Goal: Complete application form

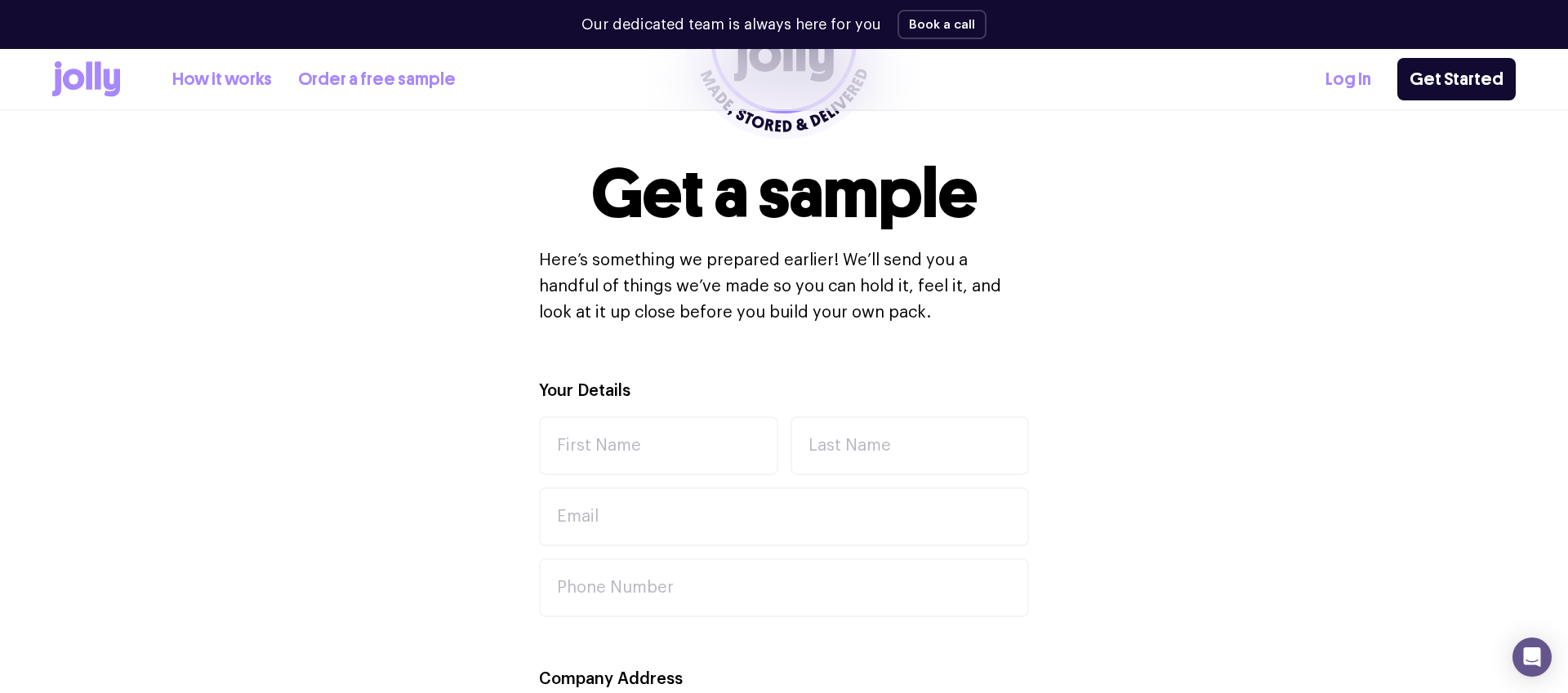
scroll to position [374, 0]
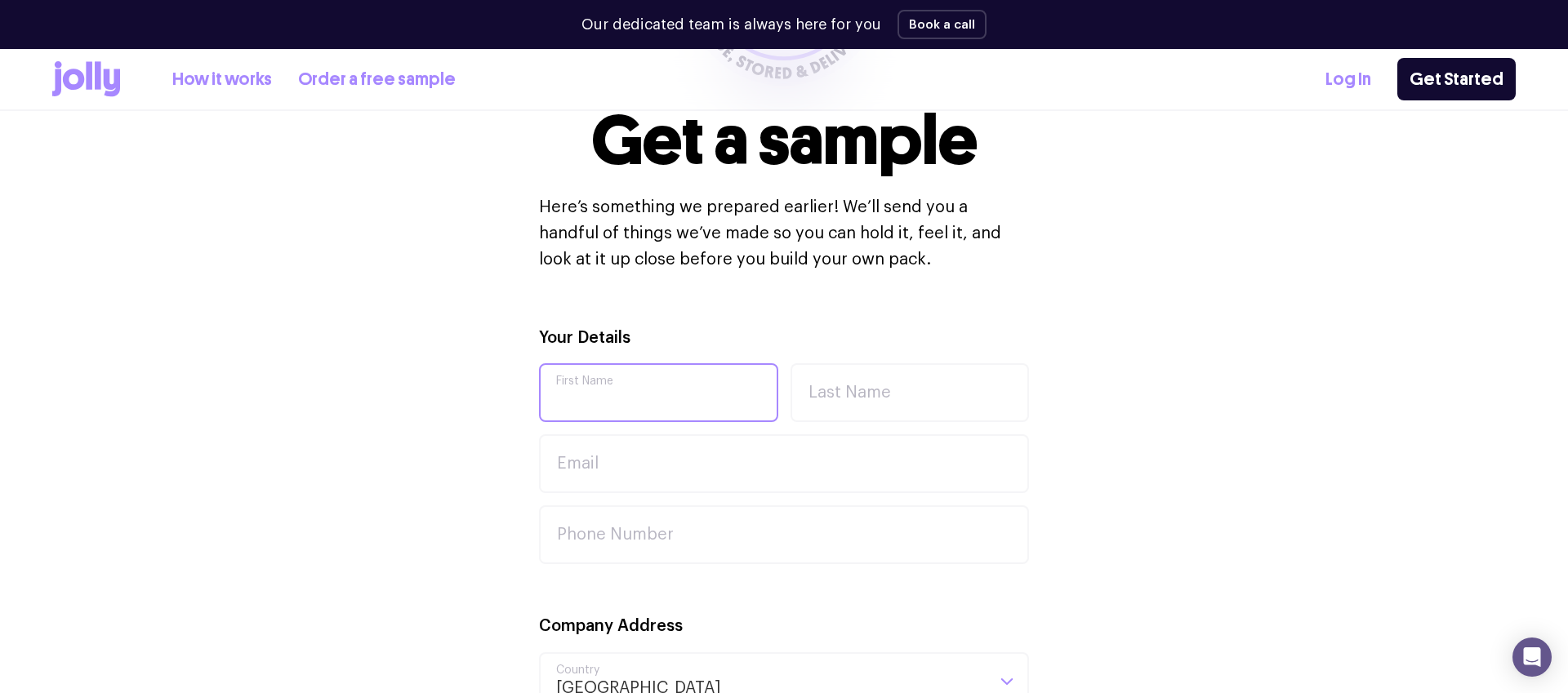
click at [662, 398] on input "First Name" at bounding box center [658, 392] width 240 height 59
type input "[PERSON_NAME]"
type input "Batra"
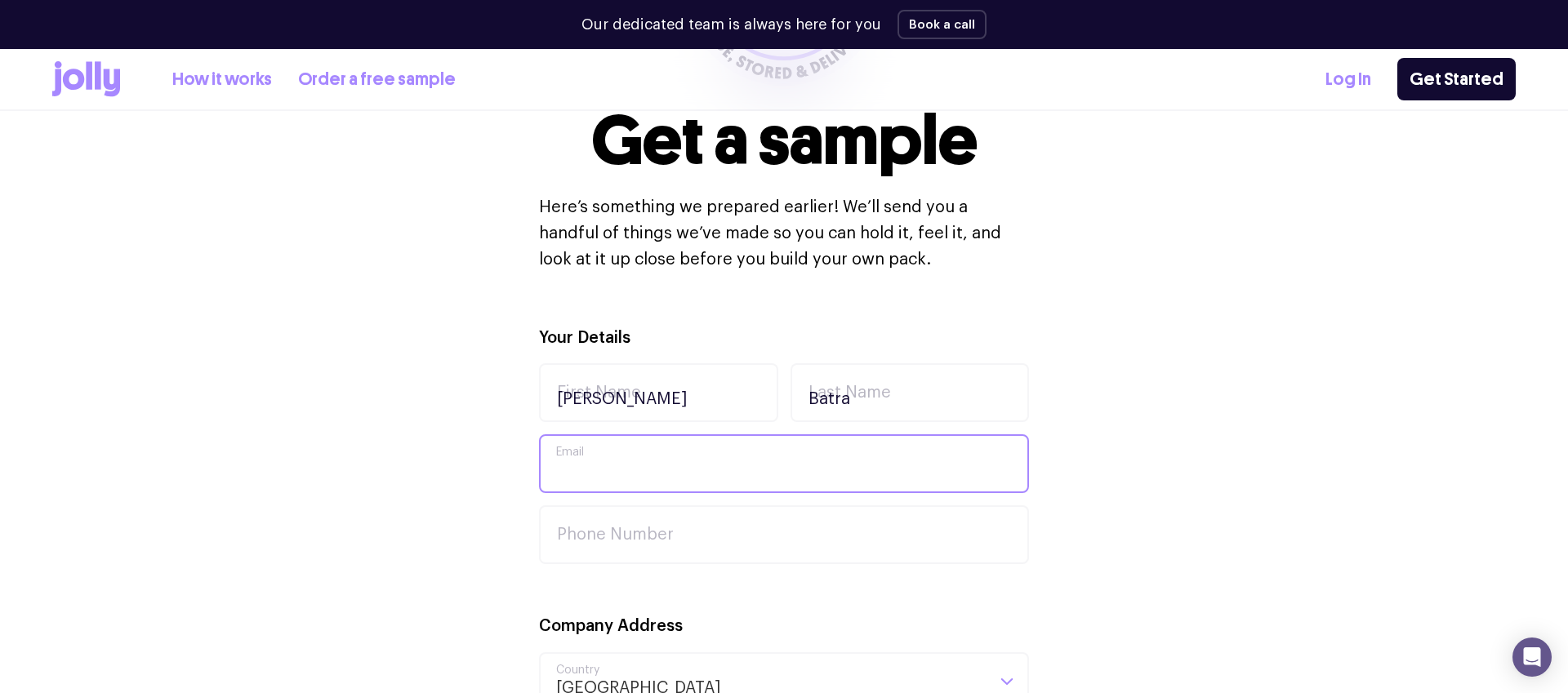
type input "[PERSON_NAME][EMAIL_ADDRESS][PERSON_NAME][DOMAIN_NAME]"
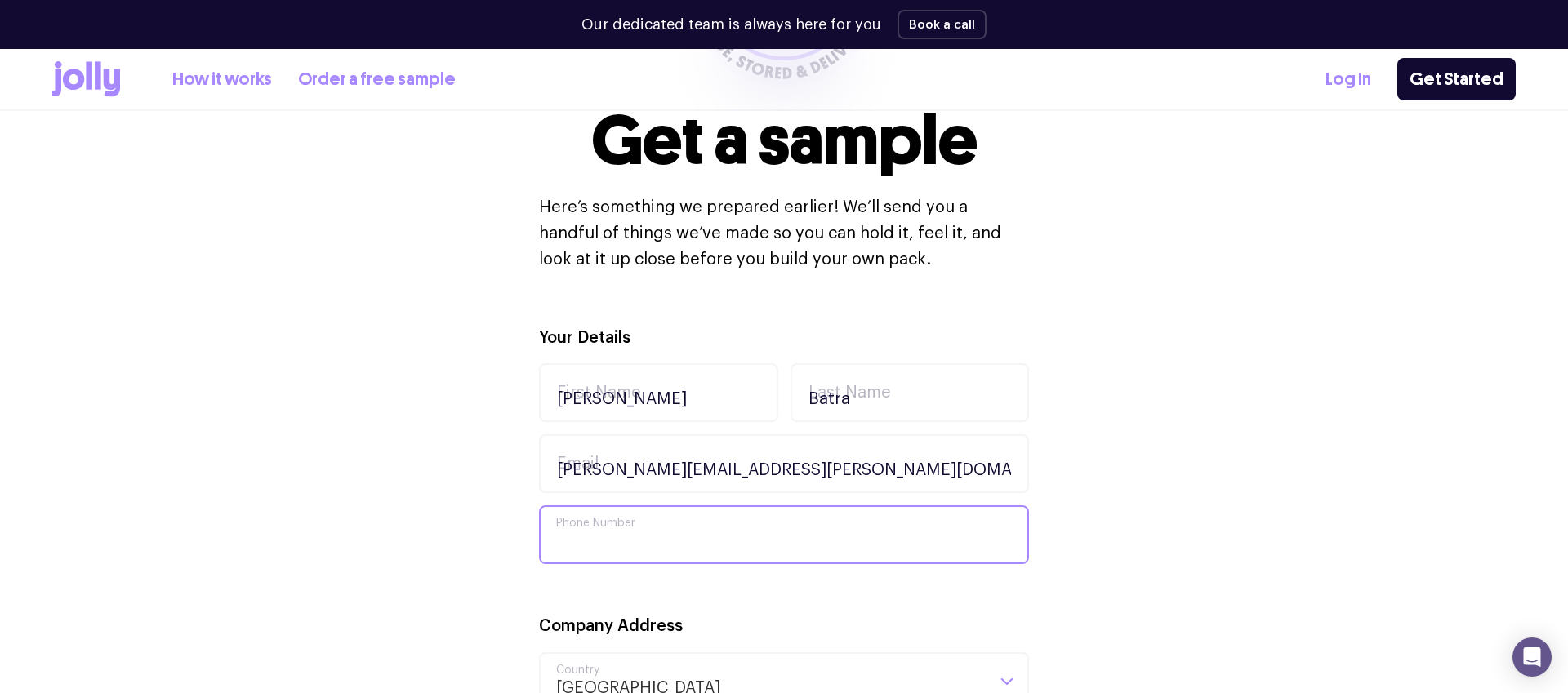
type input "0415910988"
type input "BigCommerce"
type input "[STREET_ADDRESS]"
type input "Crows Nest"
type input "2065"
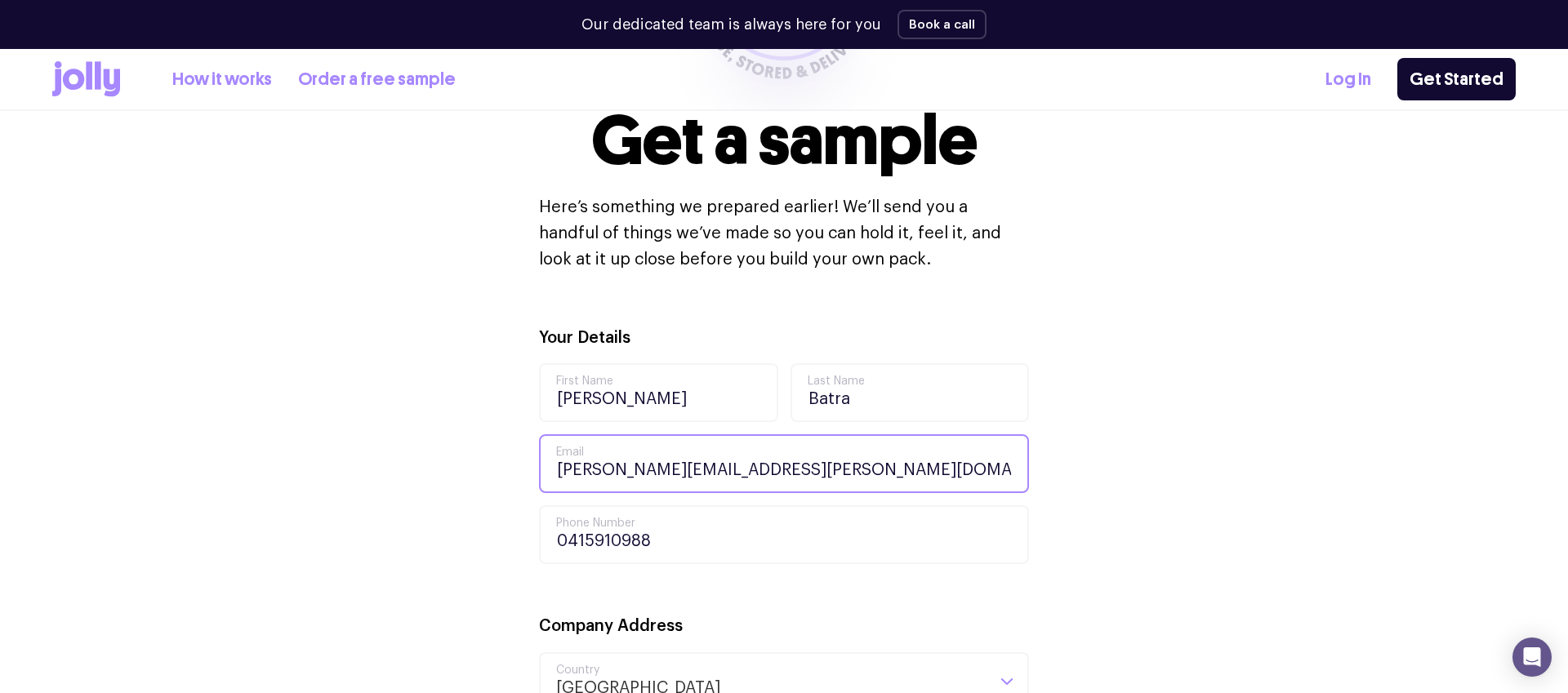
click at [704, 471] on input "[PERSON_NAME][EMAIL_ADDRESS][PERSON_NAME][DOMAIN_NAME]" at bounding box center [784, 464] width 490 height 59
click at [695, 465] on input "[PERSON_NAME][EMAIL_ADDRESS][PERSON_NAME][DOMAIN_NAME]" at bounding box center [784, 464] width 490 height 59
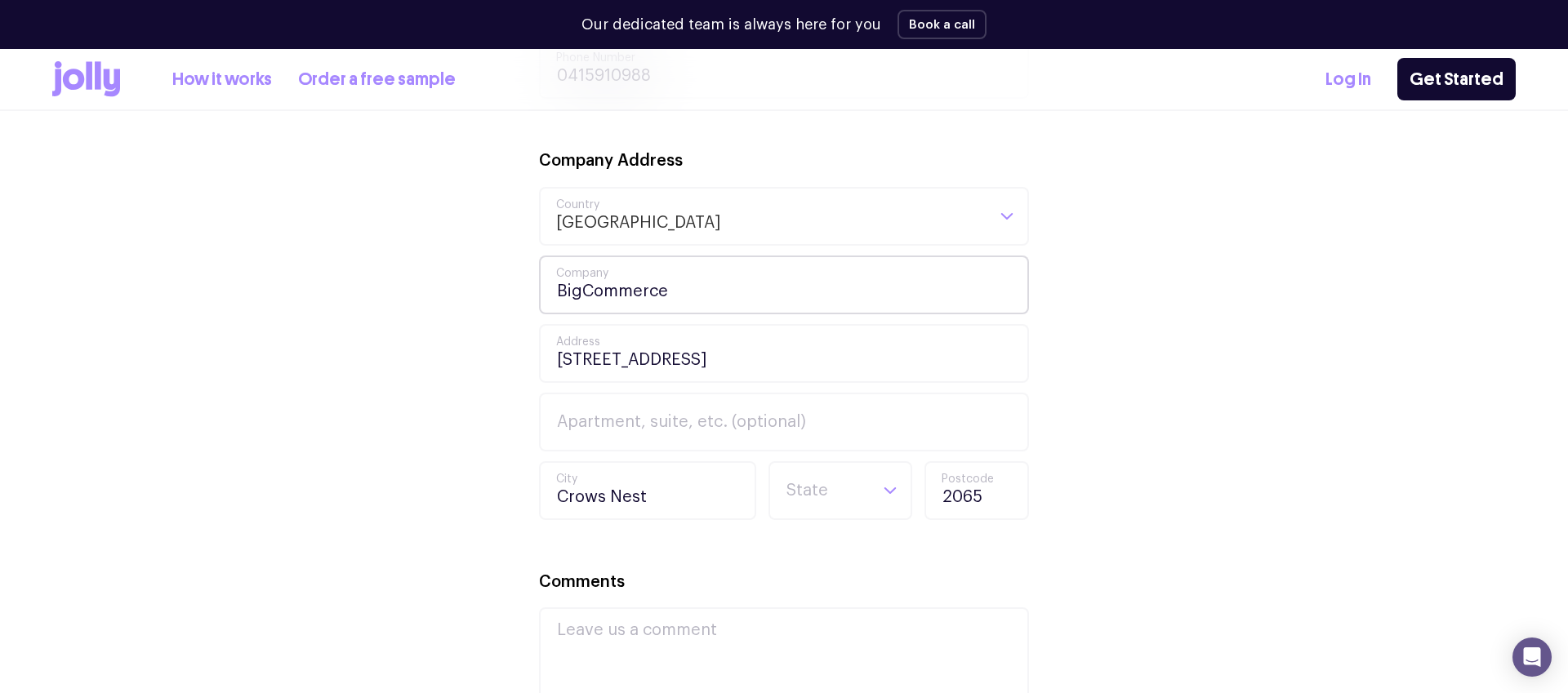
scroll to position [844, 0]
type input "[PERSON_NAME][EMAIL_ADDRESS][PERSON_NAME][DOMAIN_NAME]"
click at [581, 282] on input "BigCommerce" at bounding box center [784, 280] width 490 height 59
click at [581, 283] on input "BigCommerce" at bounding box center [784, 280] width 490 height 59
click at [578, 283] on input "BigCommerce" at bounding box center [784, 280] width 490 height 59
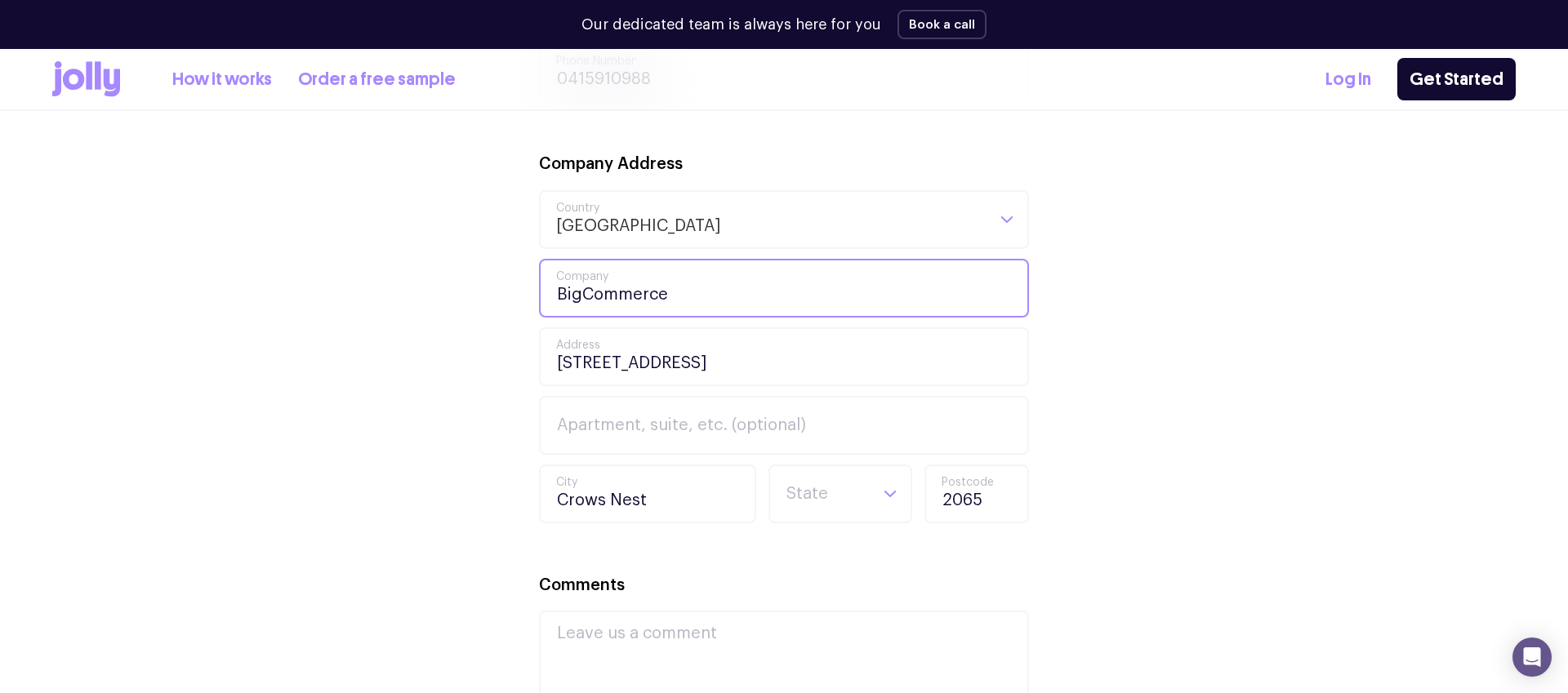
scroll to position [834, 0]
click at [580, 283] on input "BigCommerce" at bounding box center [784, 291] width 490 height 59
click at [580, 294] on input "BigCommerce" at bounding box center [784, 291] width 490 height 59
type input "Commerce"
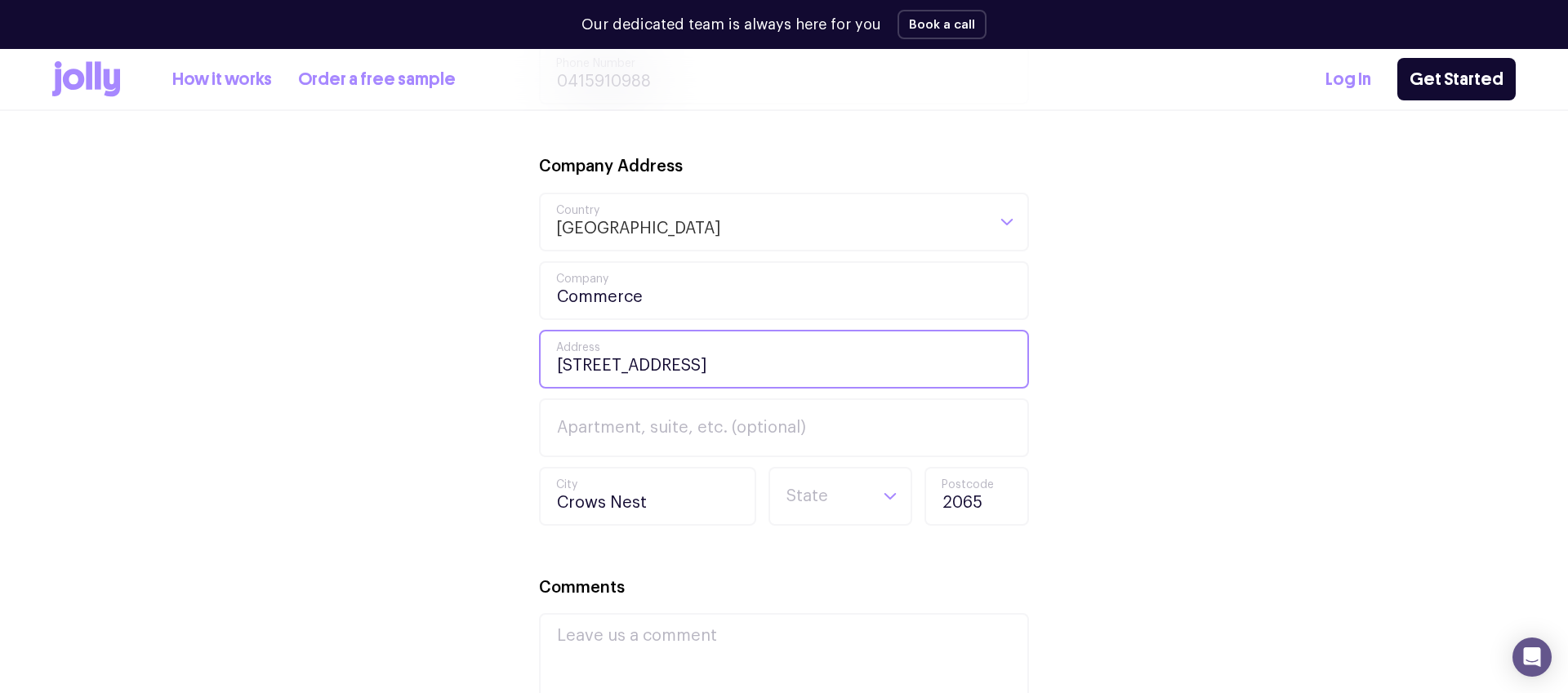
click at [723, 361] on input "[STREET_ADDRESS]" at bounding box center [784, 359] width 490 height 59
drag, startPoint x: 723, startPoint y: 361, endPoint x: 346, endPoint y: 332, distance: 378.1
click at [347, 332] on div "Your Details [PERSON_NAME] First Name [PERSON_NAME] Last Name [PERSON_NAME][EMA…" at bounding box center [784, 399] width 1464 height 1068
type input "[STREET_ADDRESS]"
click at [1195, 486] on div "Your Details [PERSON_NAME] First Name [PERSON_NAME] Last Name [PERSON_NAME][EMA…" at bounding box center [784, 399] width 1464 height 1068
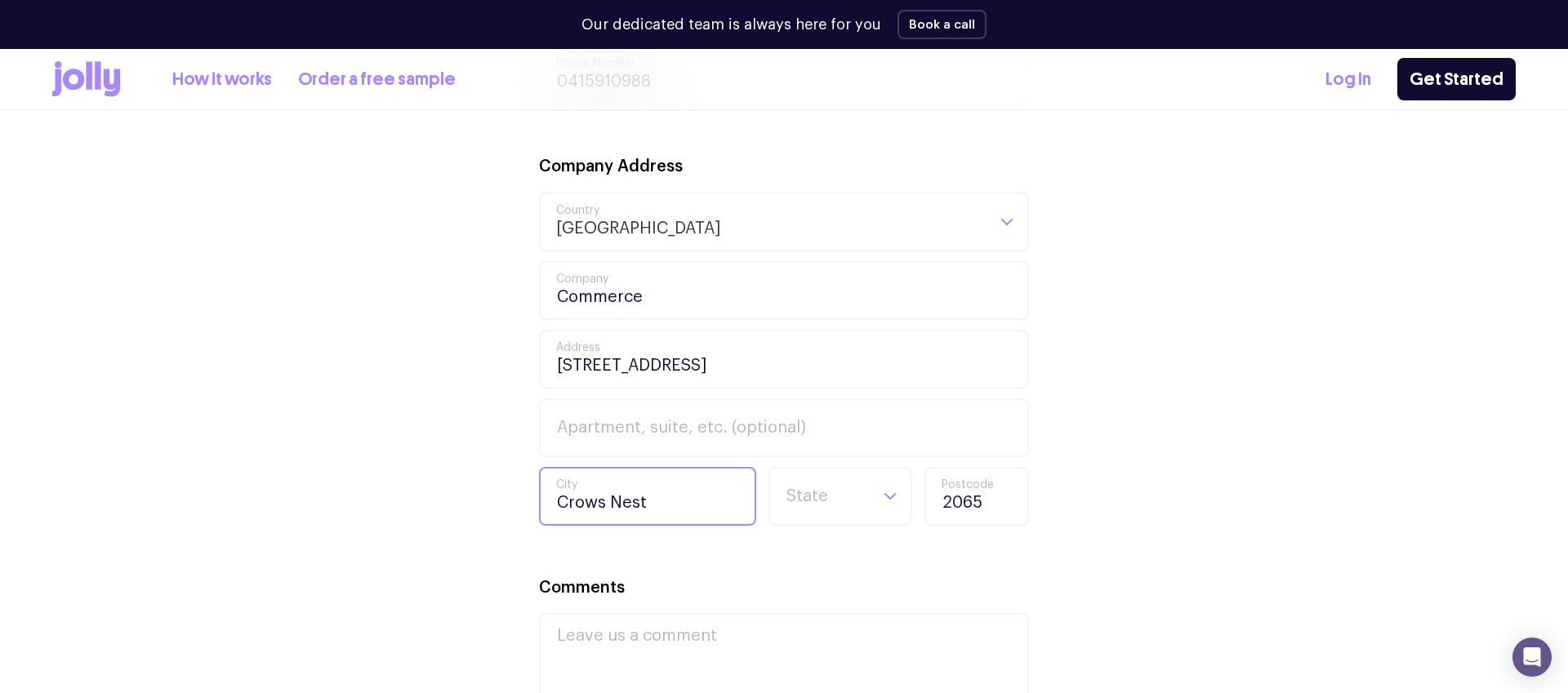
click at [706, 500] on input "Crows Nest" at bounding box center [647, 496] width 217 height 59
type input "[GEOGRAPHIC_DATA]"
click at [895, 500] on icon "Search for option" at bounding box center [890, 496] width 14 height 14
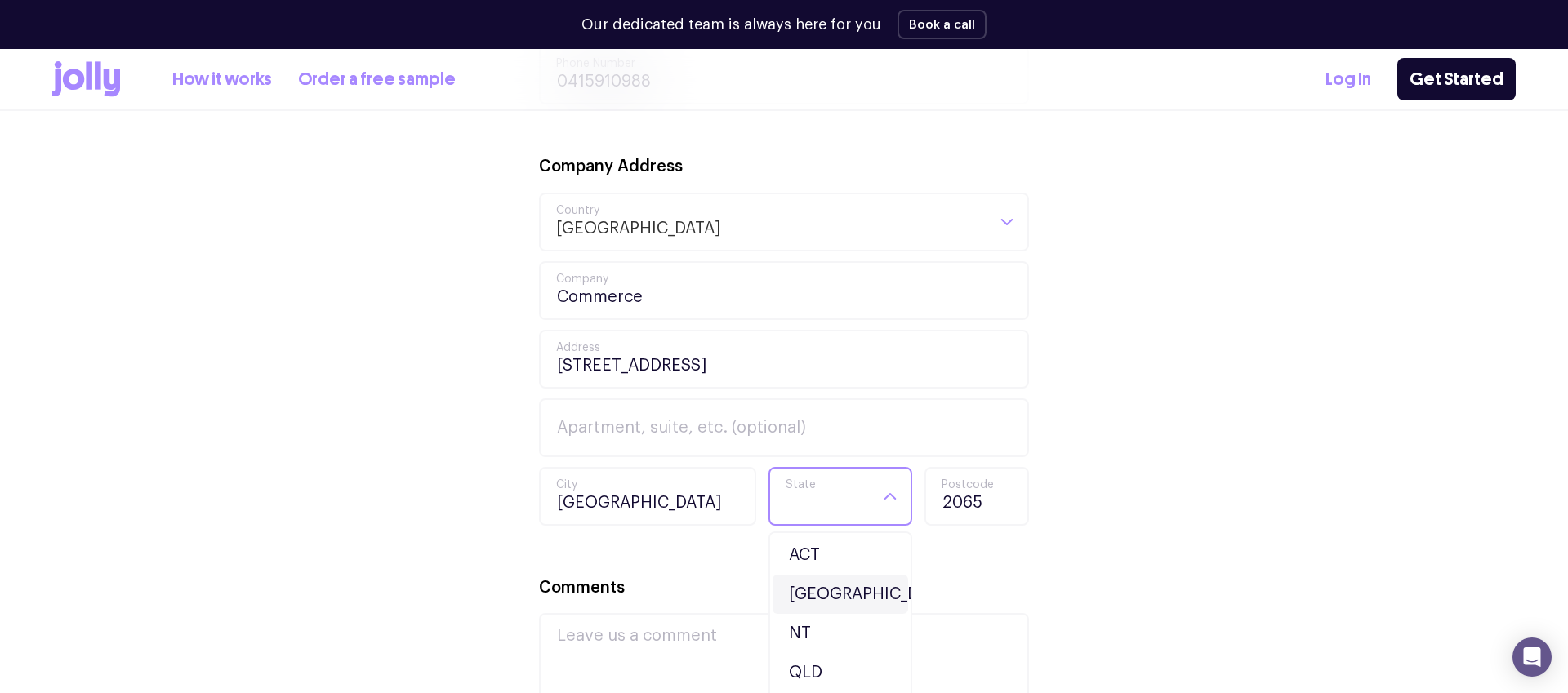
drag, startPoint x: 830, startPoint y: 585, endPoint x: 922, endPoint y: 534, distance: 105.2
click at [830, 585] on li "[GEOGRAPHIC_DATA]" at bounding box center [840, 594] width 136 height 39
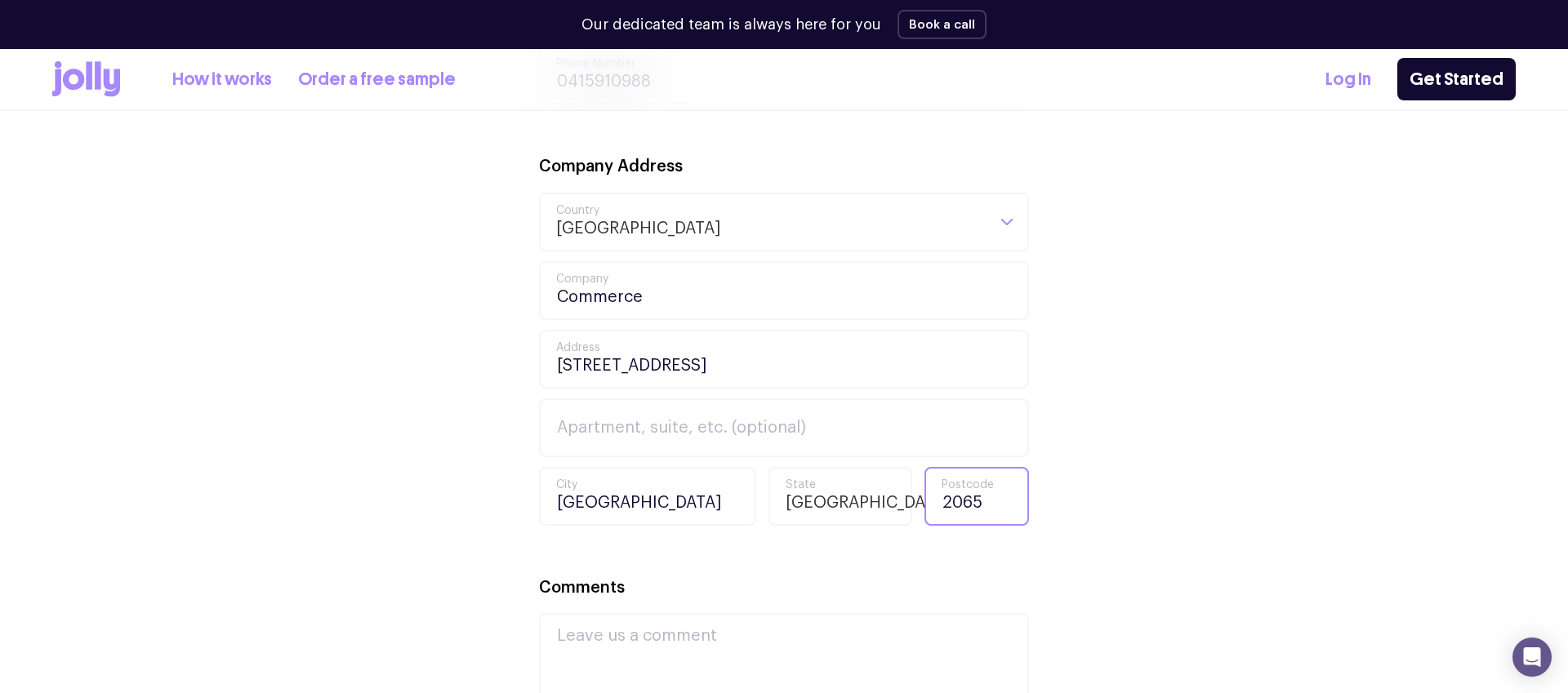
click at [995, 499] on input "2065" at bounding box center [976, 496] width 105 height 59
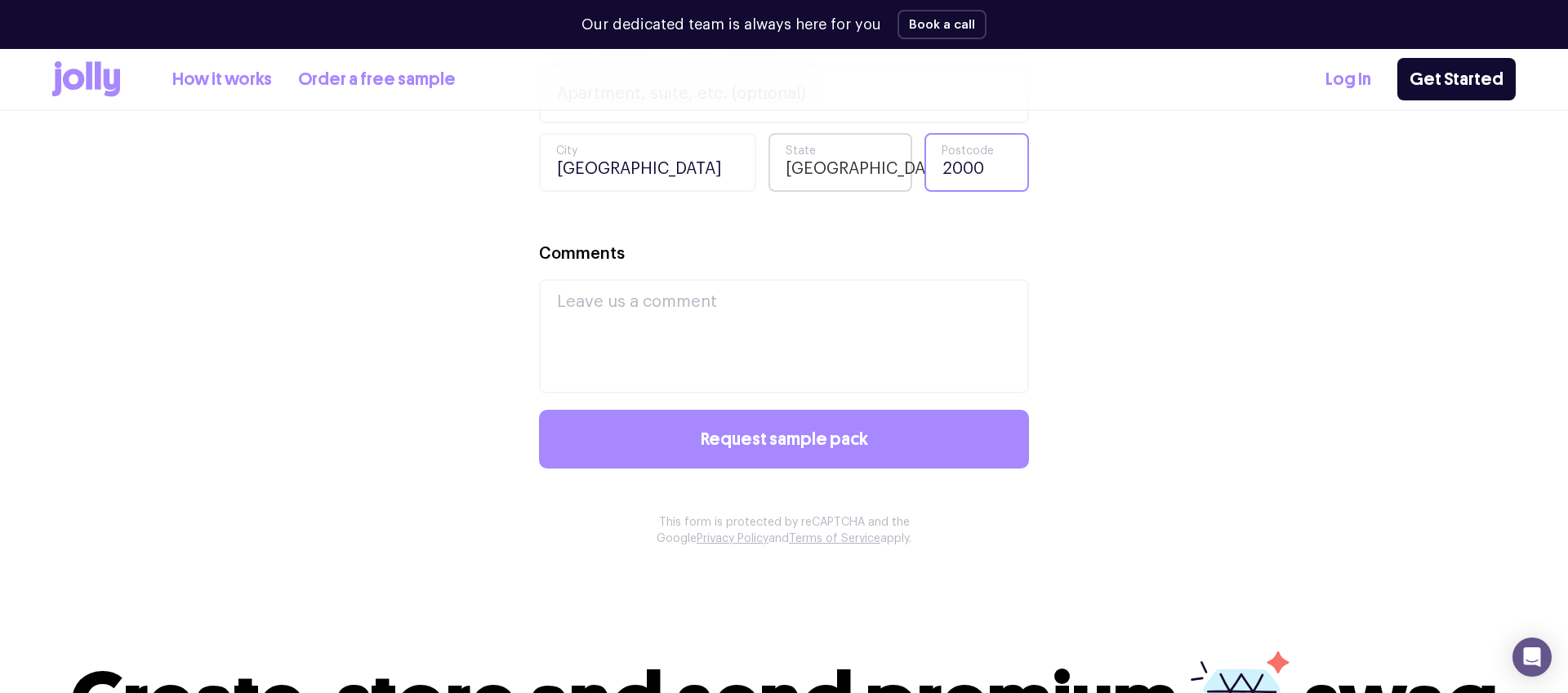
scroll to position [1274, 0]
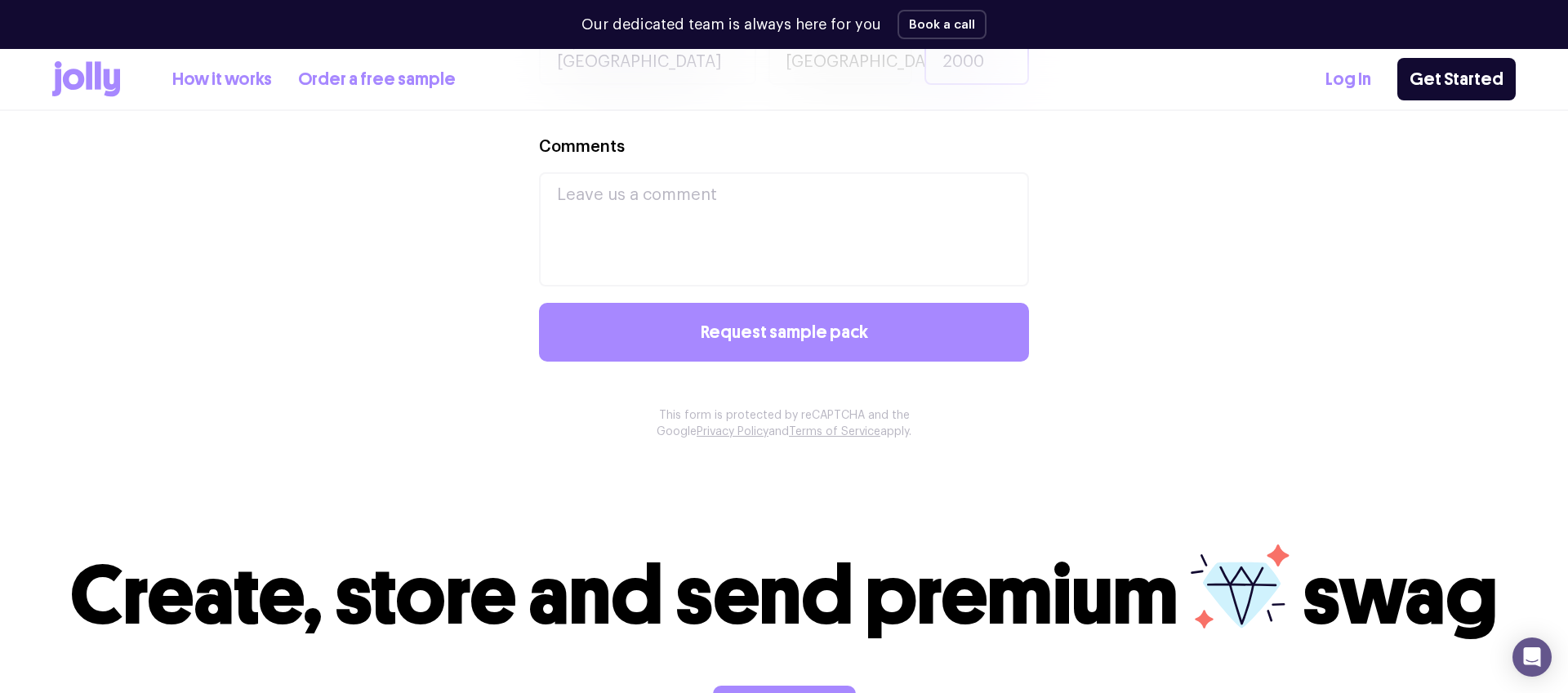
type input "2000"
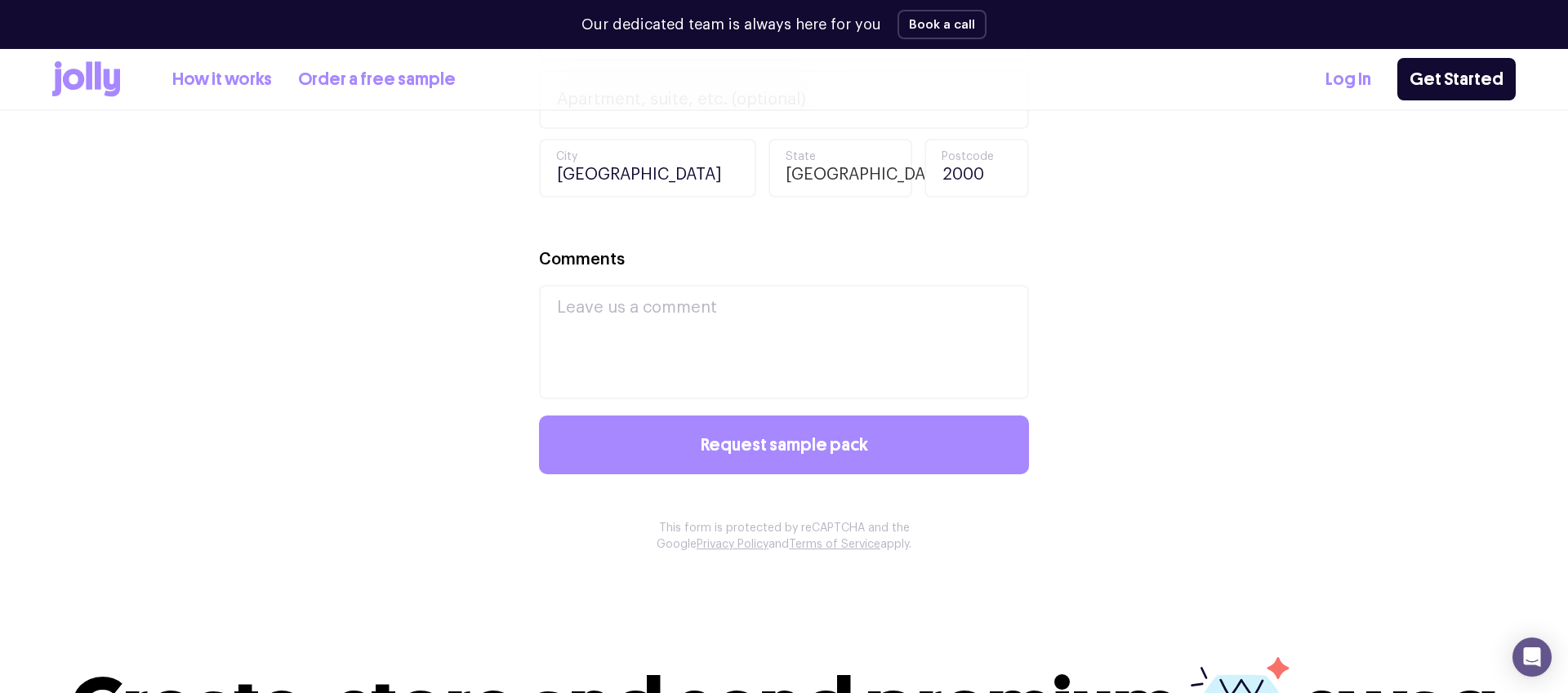
scroll to position [1174, 0]
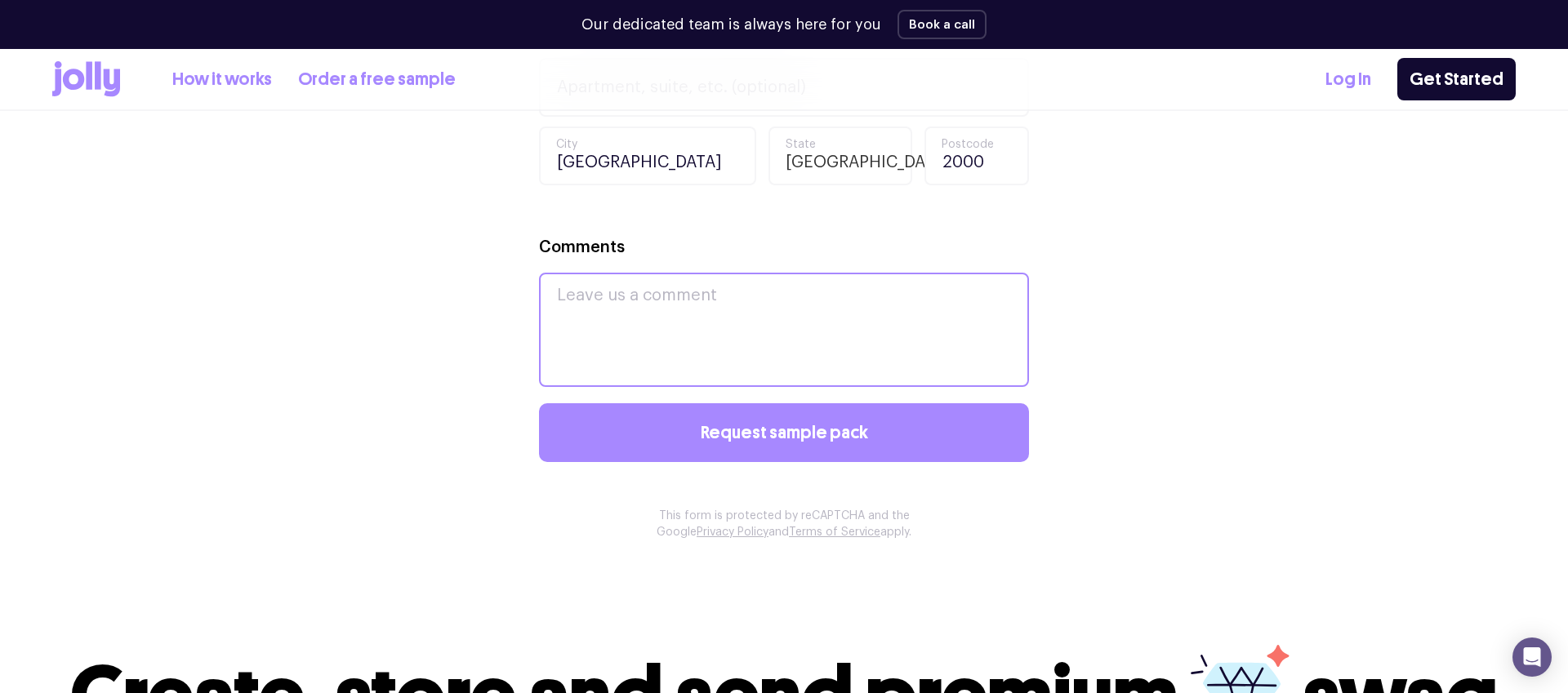
click at [605, 325] on textarea "Comments" at bounding box center [784, 330] width 490 height 114
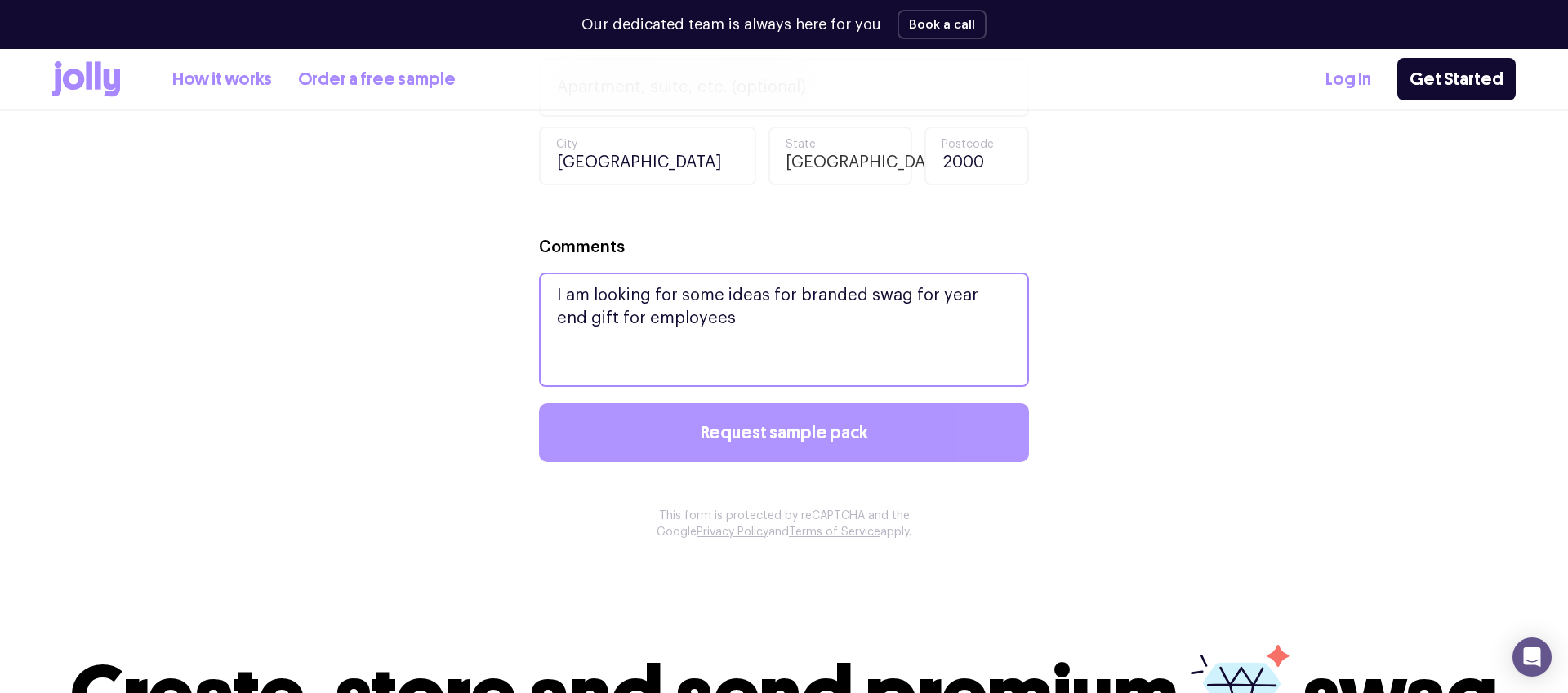
type textarea "I am looking for some ideas for branded swag for year end gift for employees"
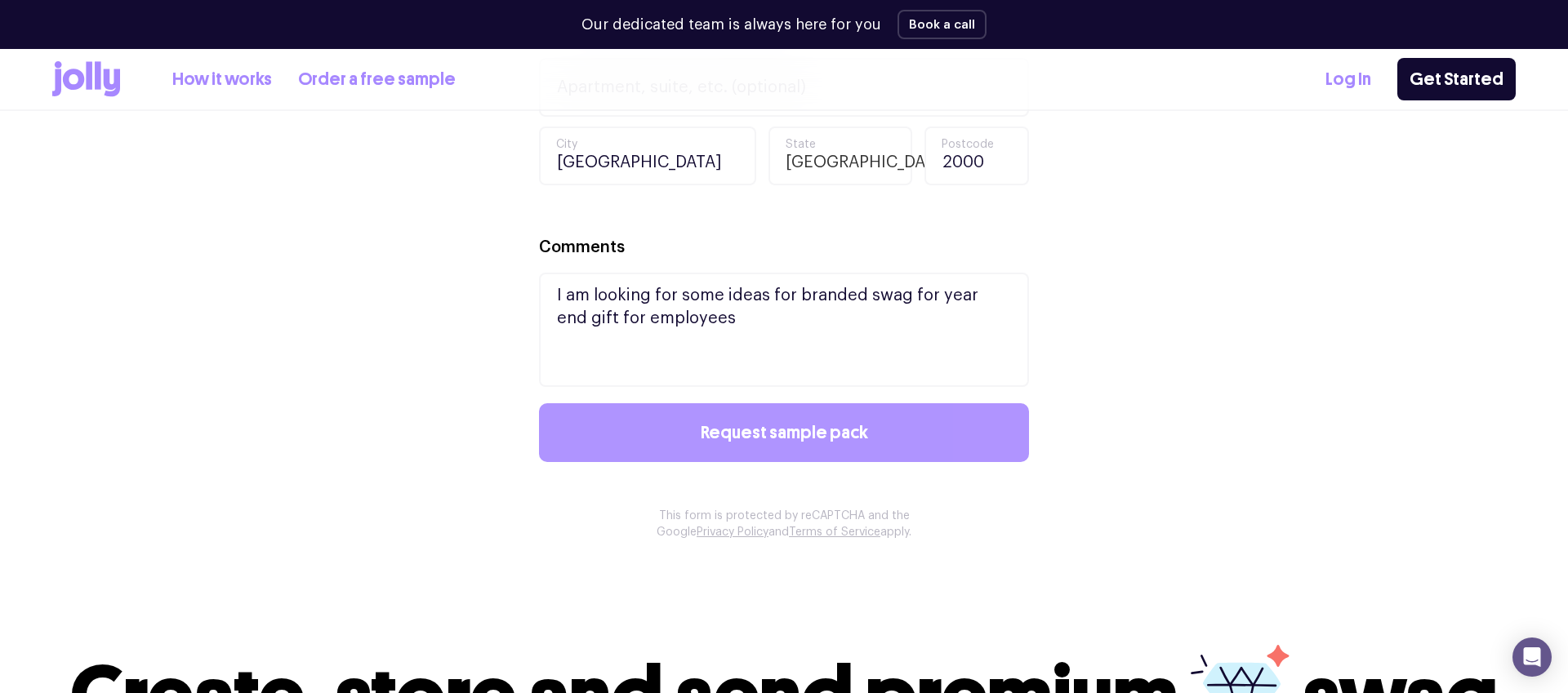
click at [728, 437] on span "Request sample pack" at bounding box center [784, 432] width 167 height 18
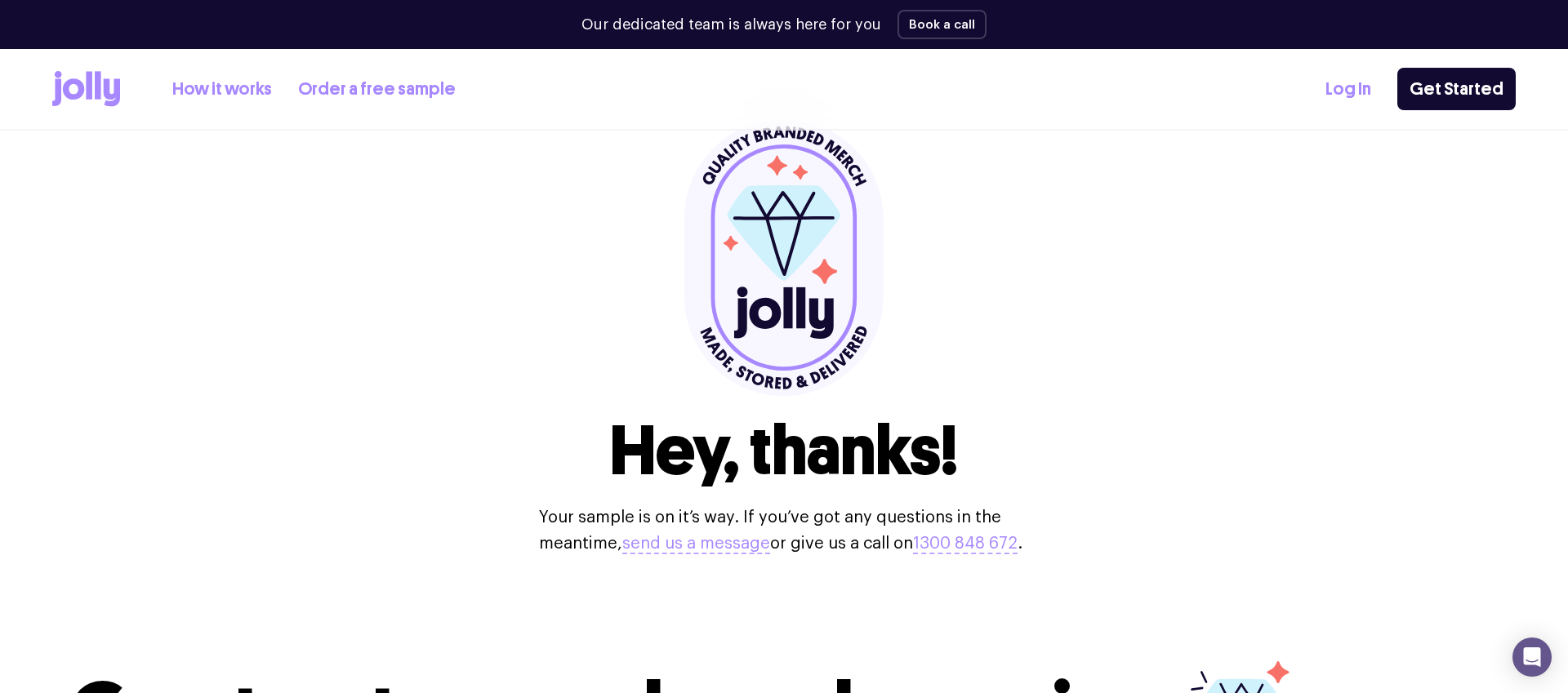
scroll to position [0, 0]
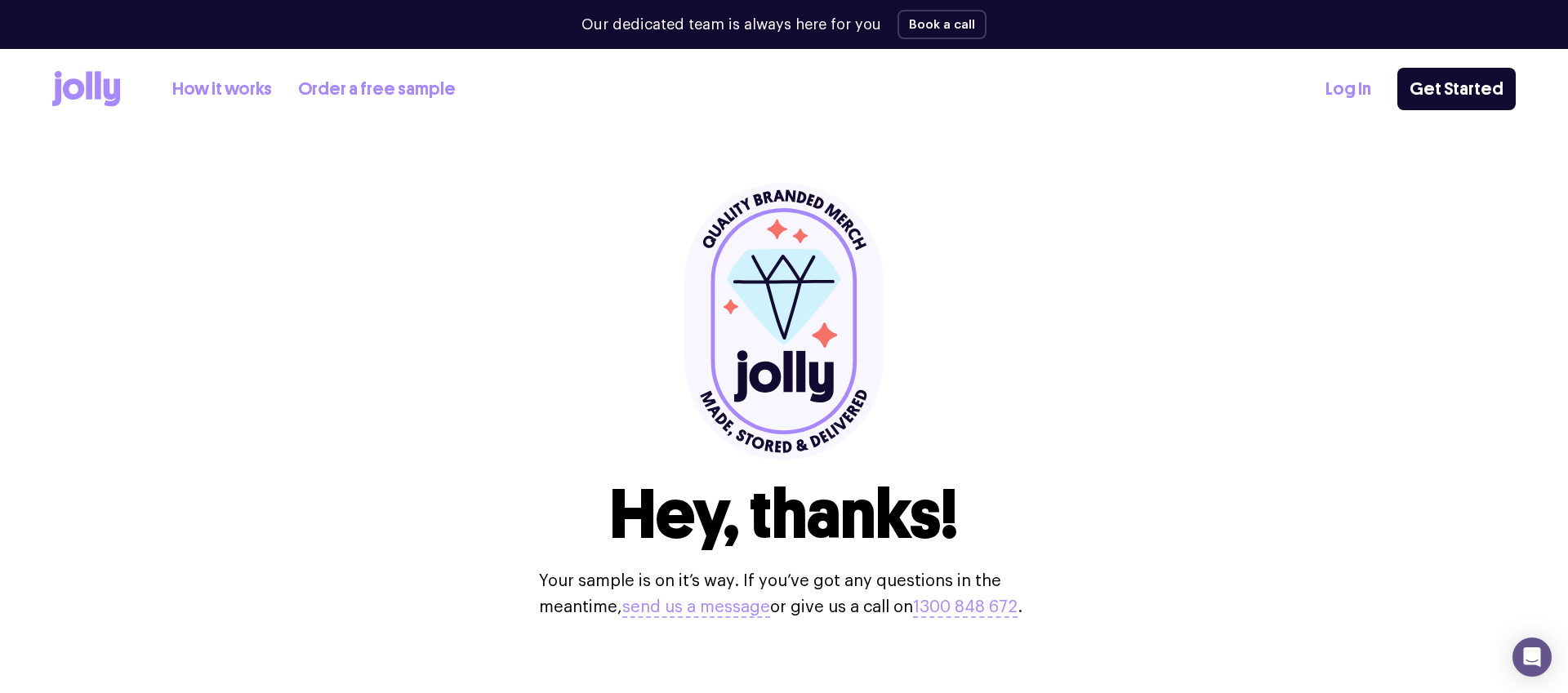
click at [68, 80] on icon at bounding box center [73, 89] width 21 height 21
